Goal: Transaction & Acquisition: Obtain resource

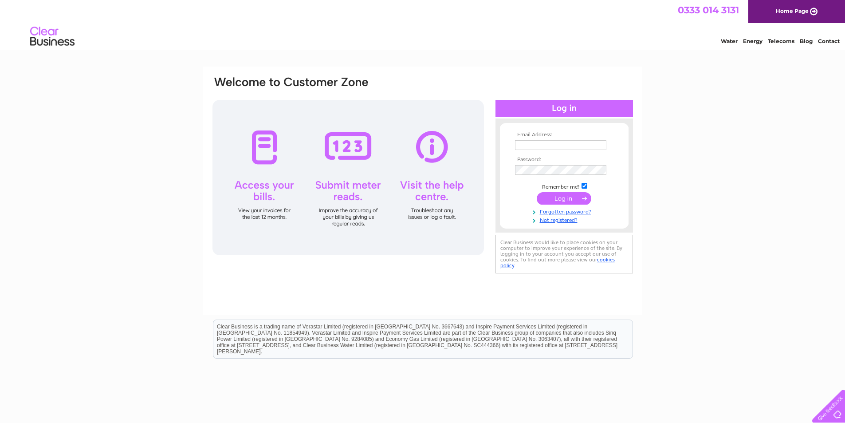
type input "[EMAIL_ADDRESS][DOMAIN_NAME]"
click at [574, 197] on input "submit" at bounding box center [564, 198] width 55 height 12
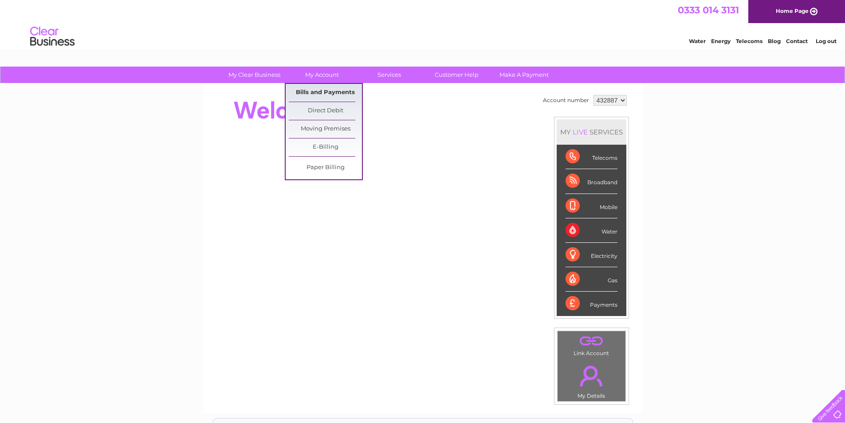
click at [332, 94] on link "Bills and Payments" at bounding box center [325, 93] width 73 height 18
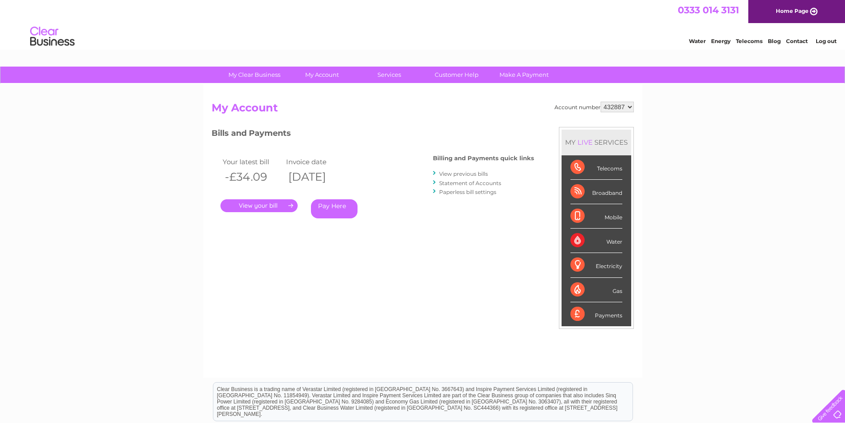
click at [280, 207] on link "." at bounding box center [259, 205] width 77 height 13
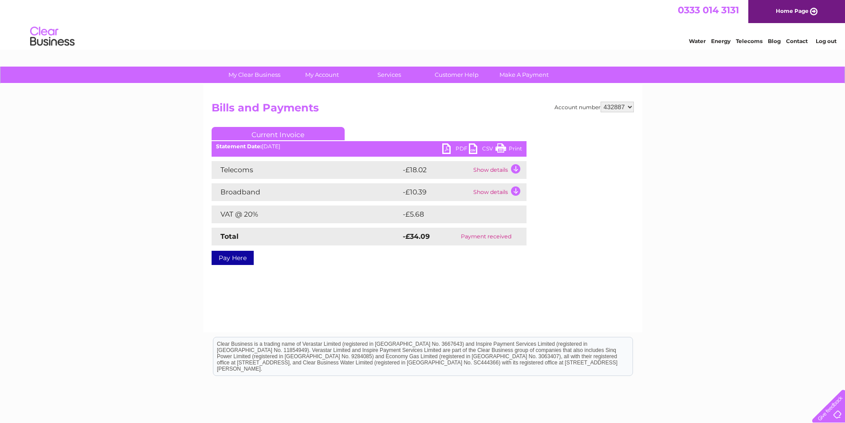
click at [454, 145] on link "PDF" at bounding box center [455, 149] width 27 height 13
click at [830, 40] on link "Log out" at bounding box center [826, 41] width 21 height 7
